Goal: Navigation & Orientation: Understand site structure

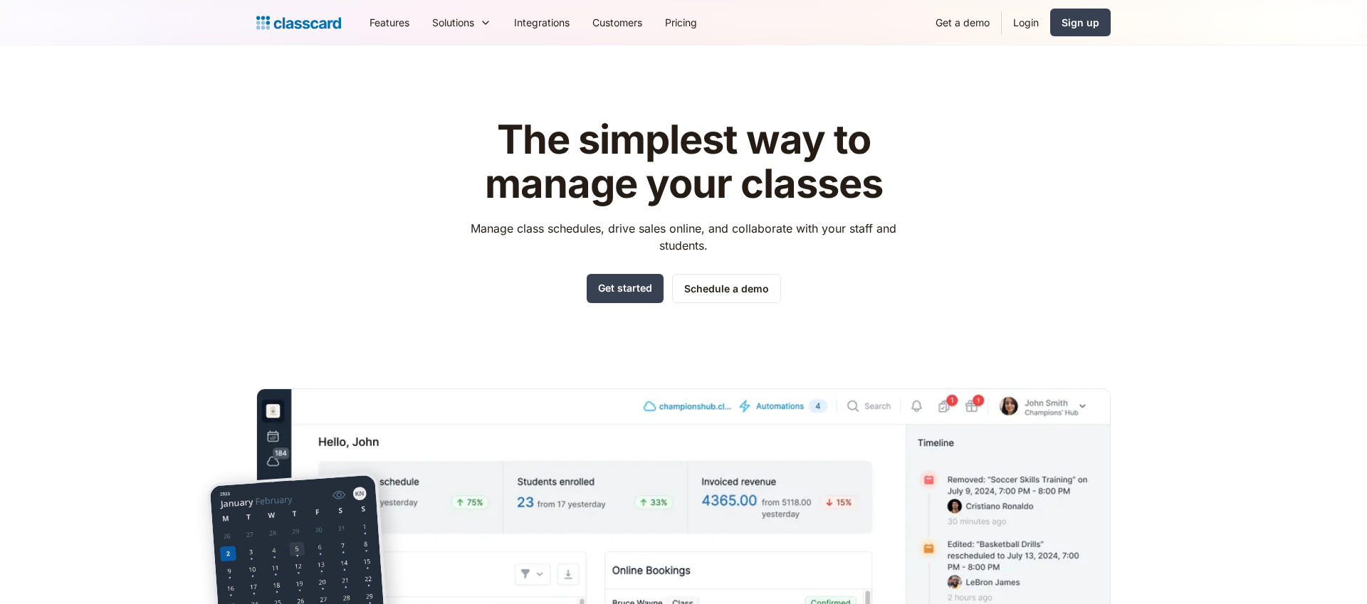
click at [1320, 269] on header "The simplest way to manage your classes Manage class schedules, drive sales onl…" at bounding box center [683, 406] width 1367 height 720
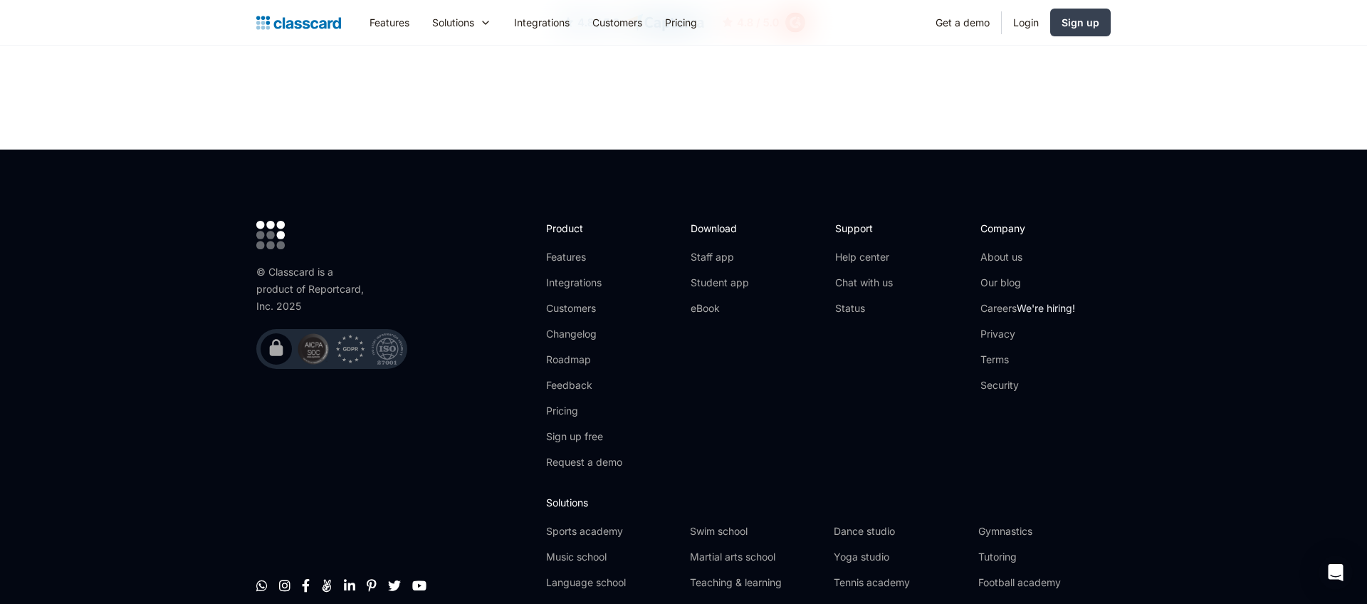
scroll to position [4631, 0]
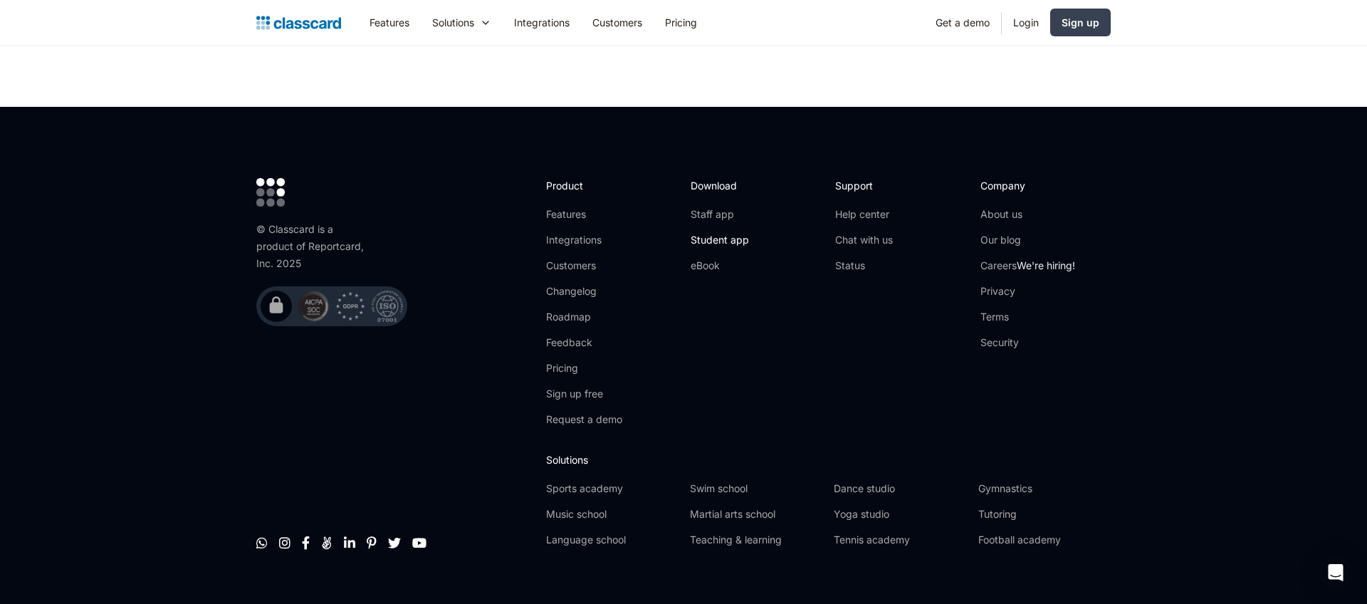
click at [720, 233] on link "Student app" at bounding box center [720, 240] width 58 height 14
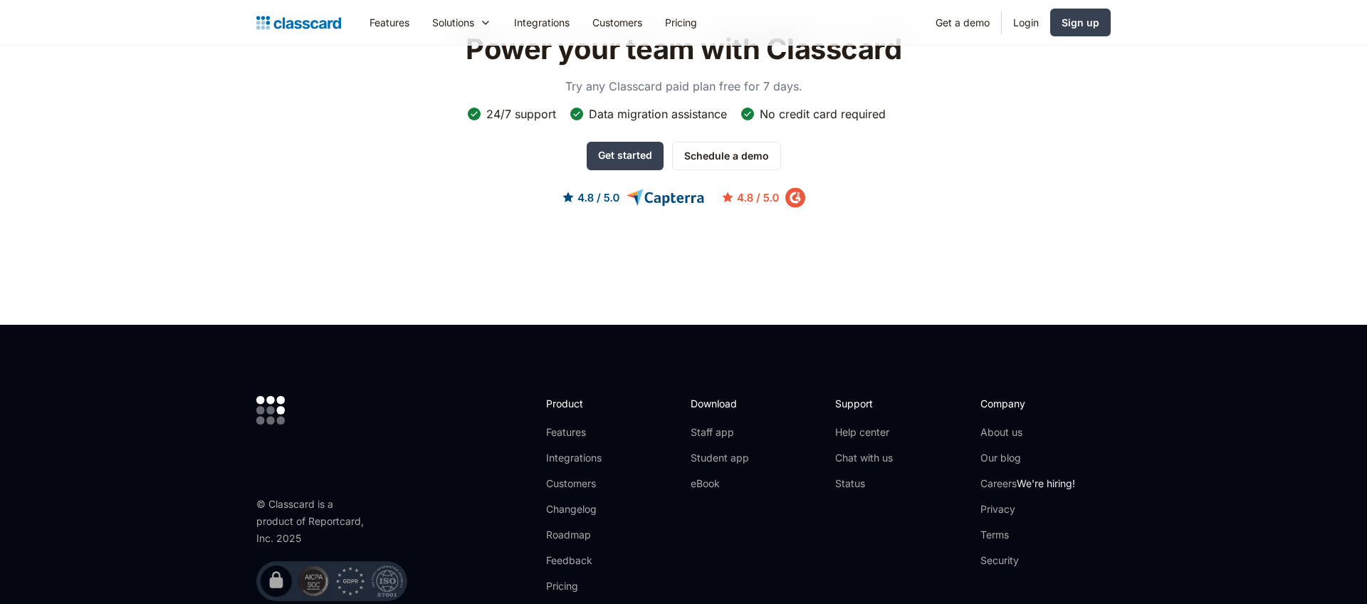
scroll to position [1044, 0]
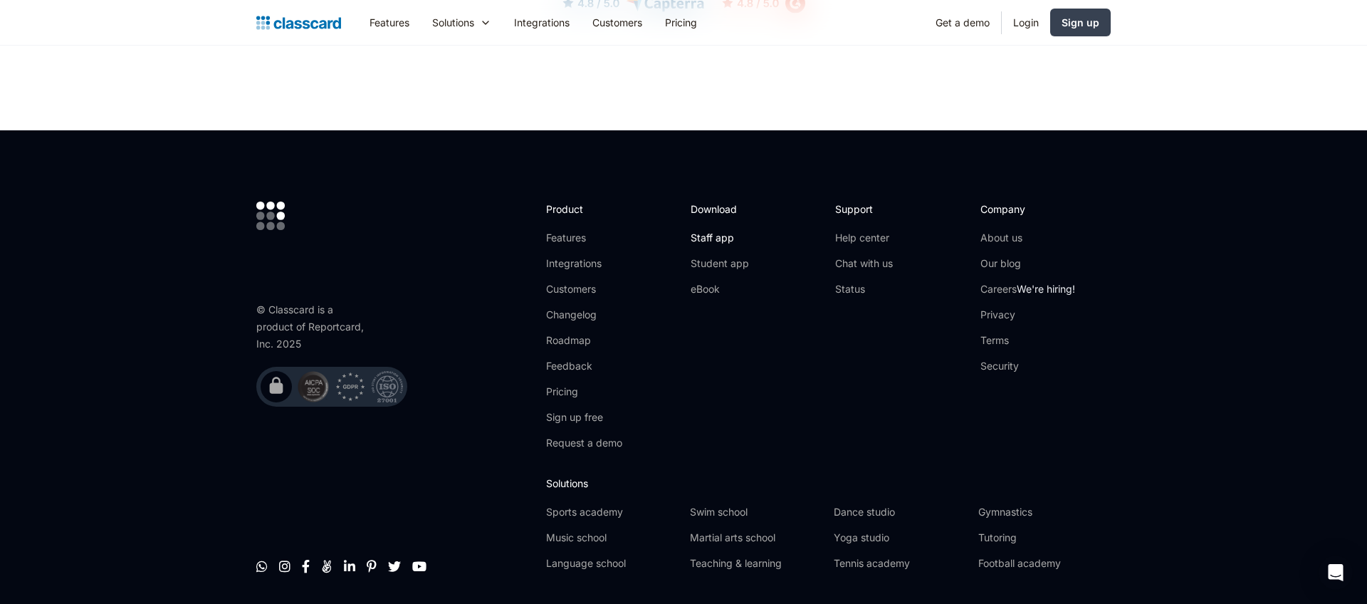
click at [715, 237] on link "Staff app" at bounding box center [720, 238] width 58 height 14
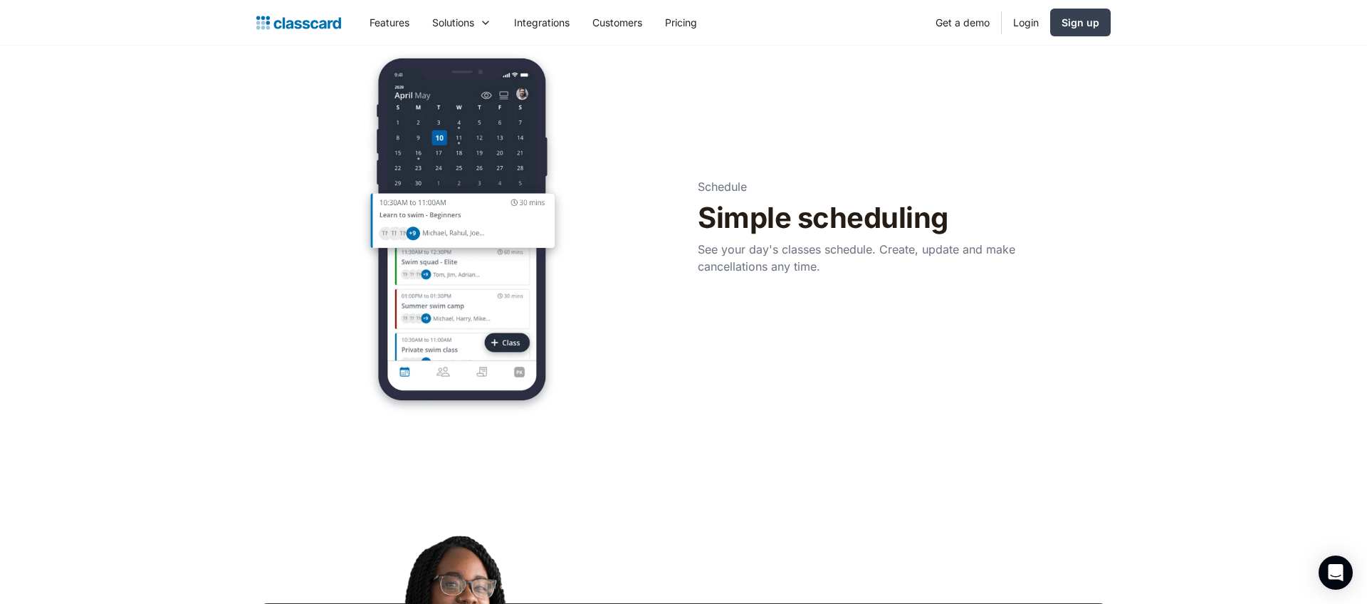
scroll to position [537, 0]
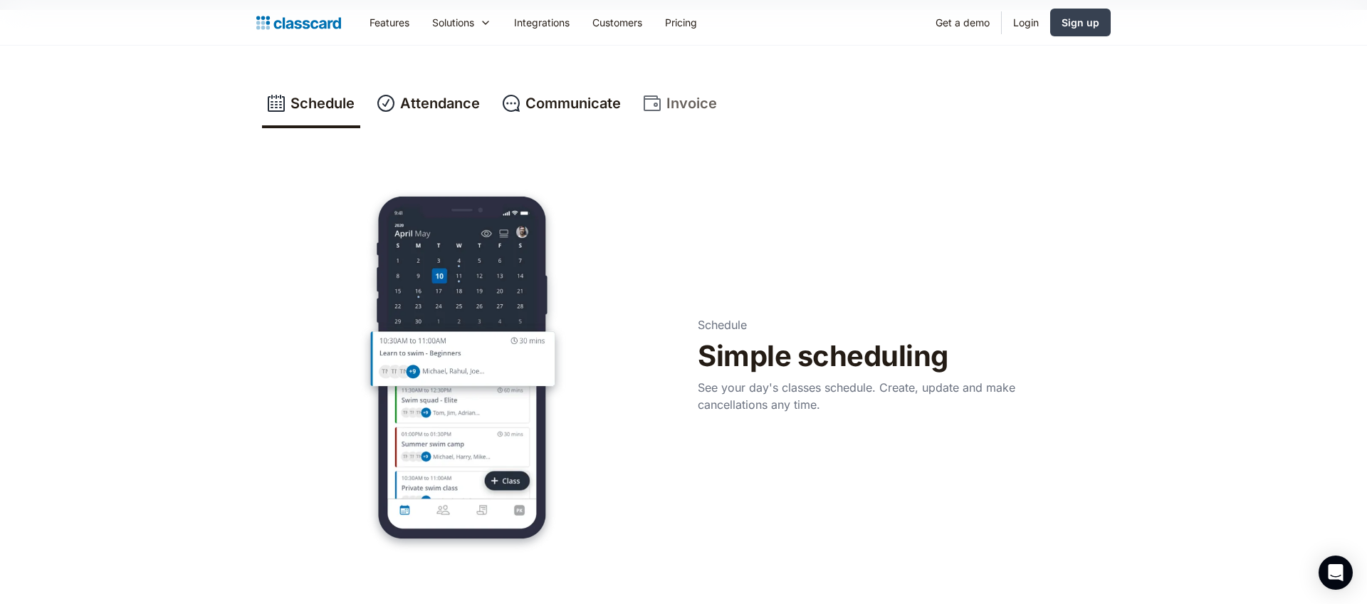
click at [673, 96] on div "Invoice" at bounding box center [691, 103] width 51 height 21
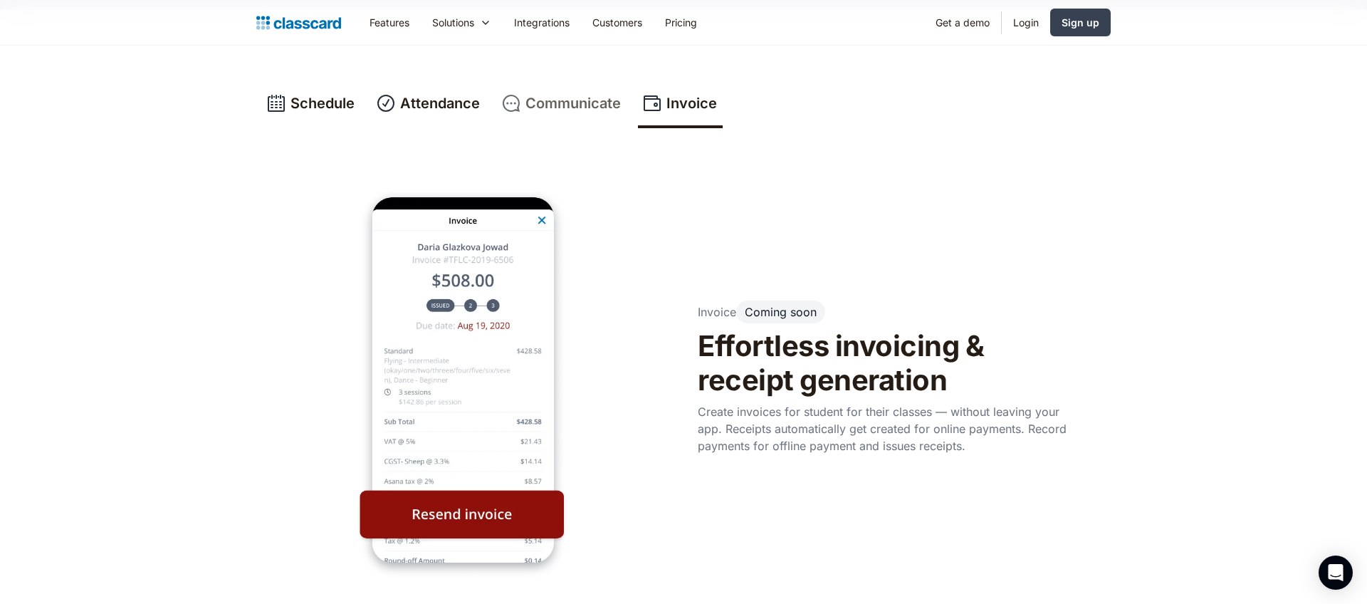
click at [562, 112] on div "Communicate" at bounding box center [572, 103] width 95 height 21
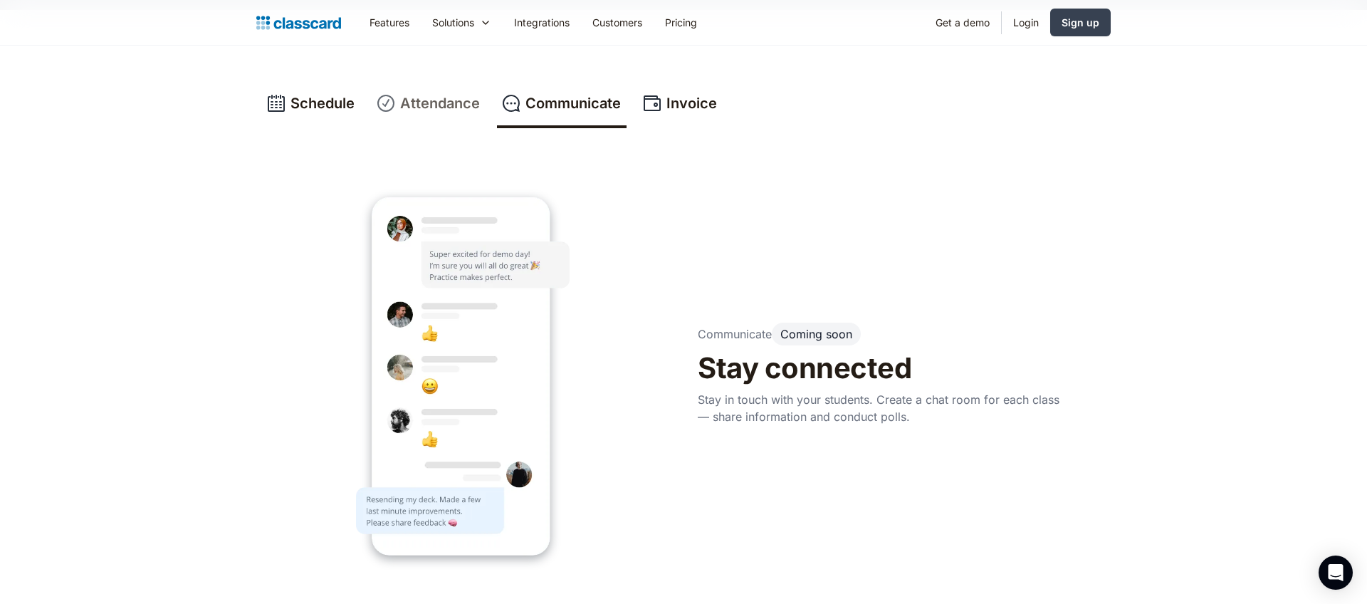
click at [451, 105] on div "Attendance" at bounding box center [440, 103] width 80 height 21
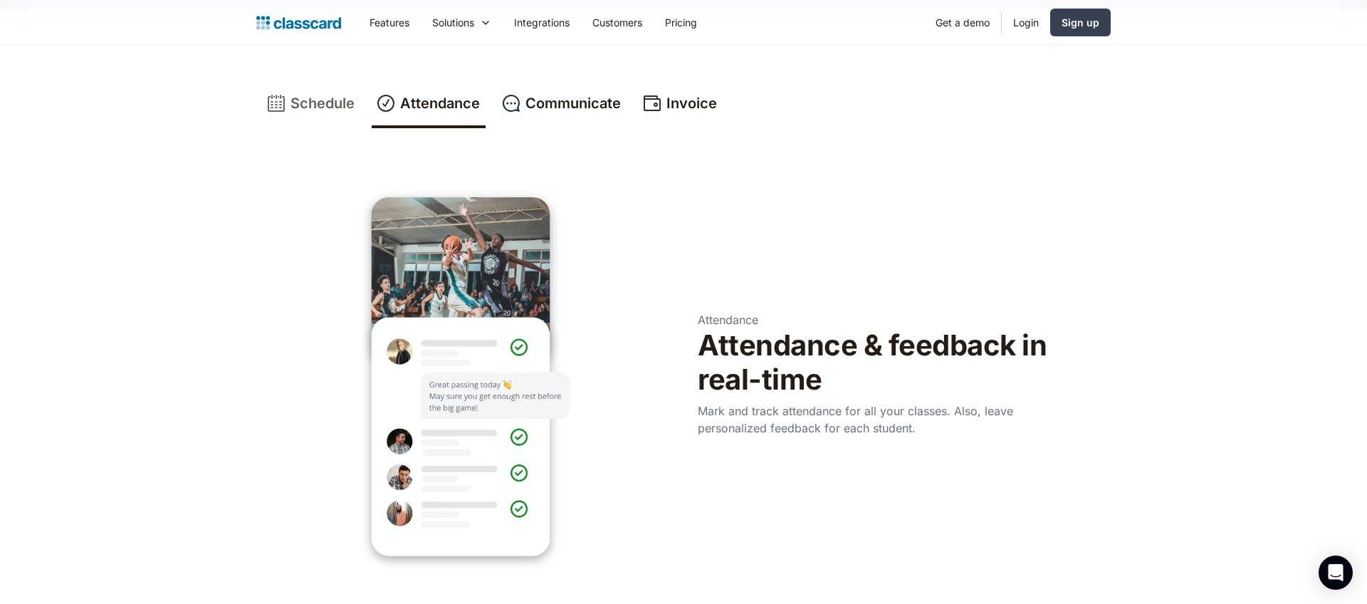
click at [345, 103] on div "Schedule" at bounding box center [322, 103] width 64 height 21
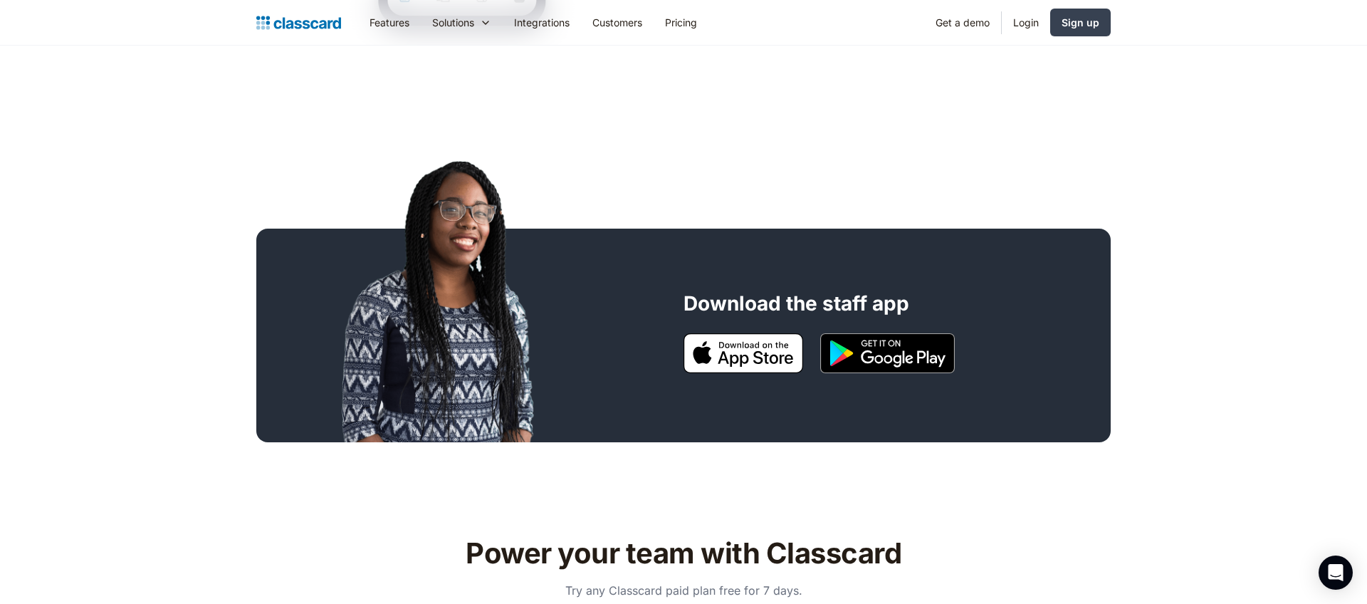
scroll to position [1196, 0]
